Goal: Task Accomplishment & Management: Manage account settings

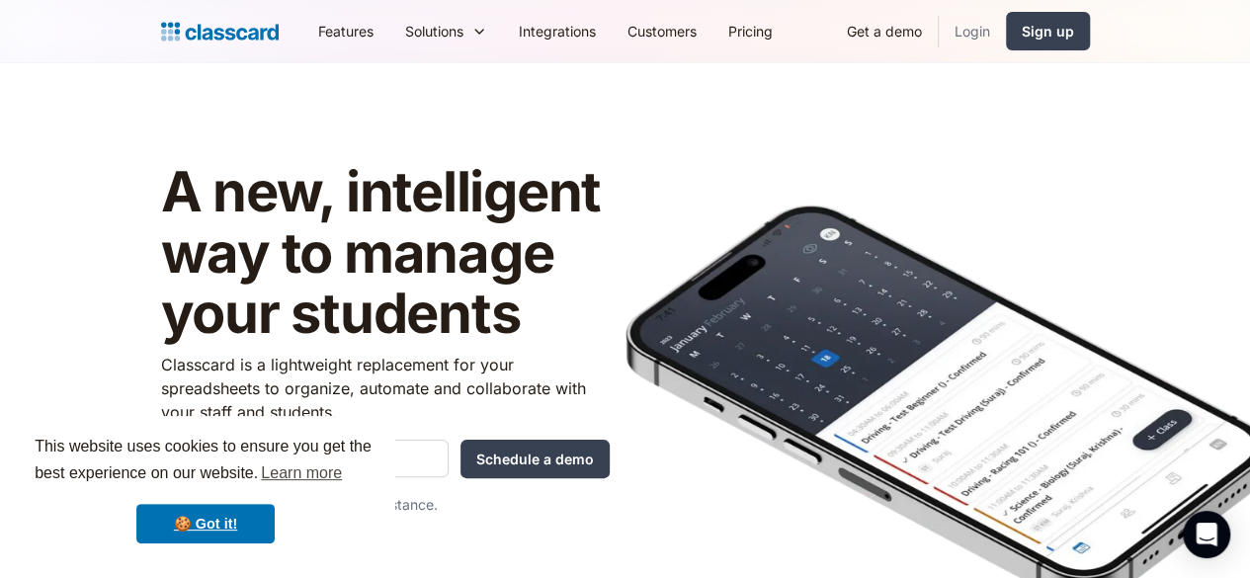
click at [1006, 27] on link "Login" at bounding box center [972, 31] width 67 height 44
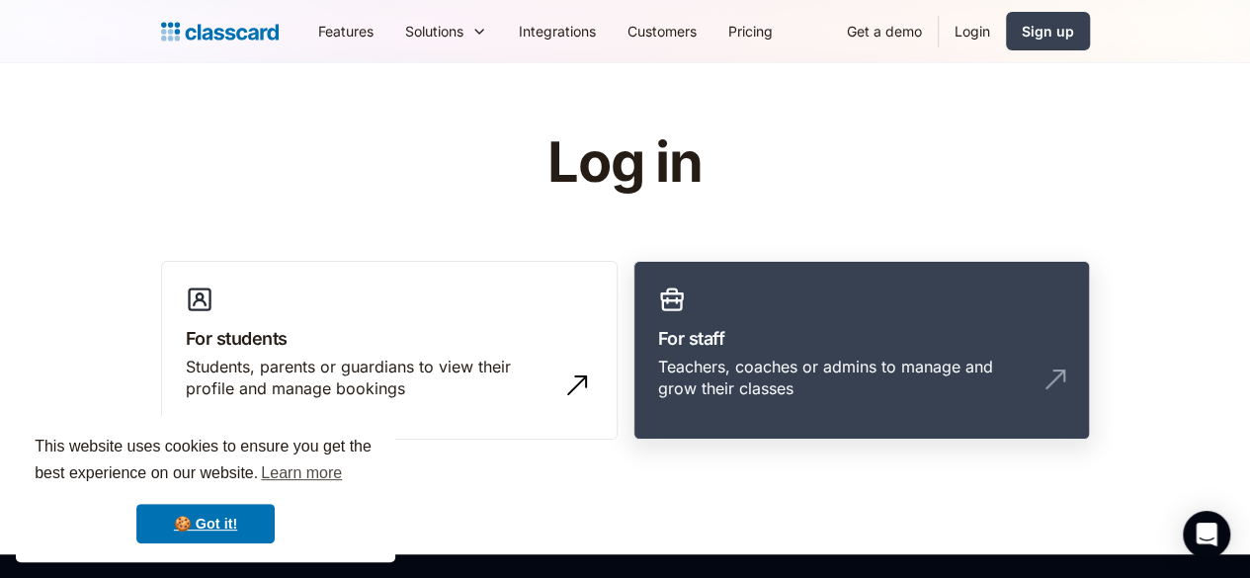
click at [931, 372] on div "Teachers, coaches or admins to manage and grow their classes" at bounding box center [842, 378] width 368 height 44
